Goal: Task Accomplishment & Management: Manage account settings

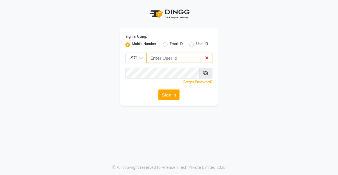
click at [179, 56] on input "Username" at bounding box center [180, 58] width 66 height 11
type input "524313703"
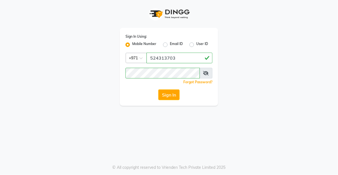
click at [163, 96] on button "Sign In" at bounding box center [168, 94] width 21 height 11
